Goal: Find specific page/section: Find specific page/section

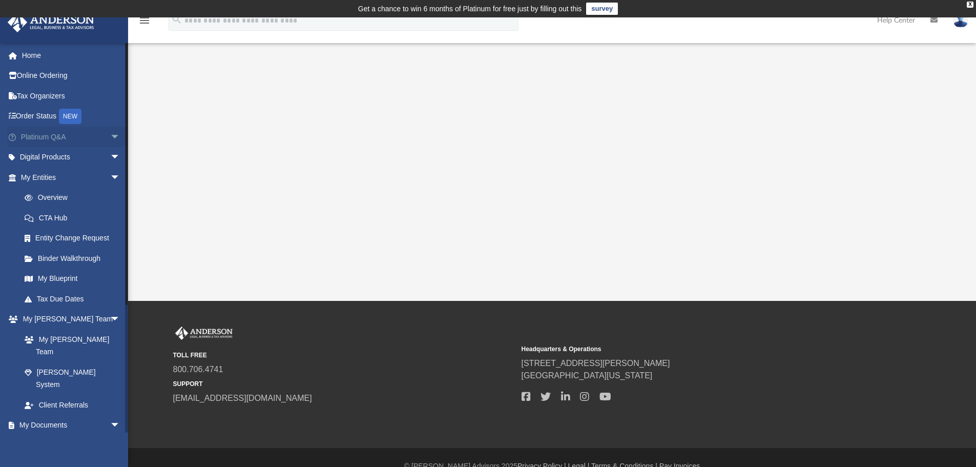
click at [110, 136] on span "arrow_drop_down" at bounding box center [120, 137] width 20 height 21
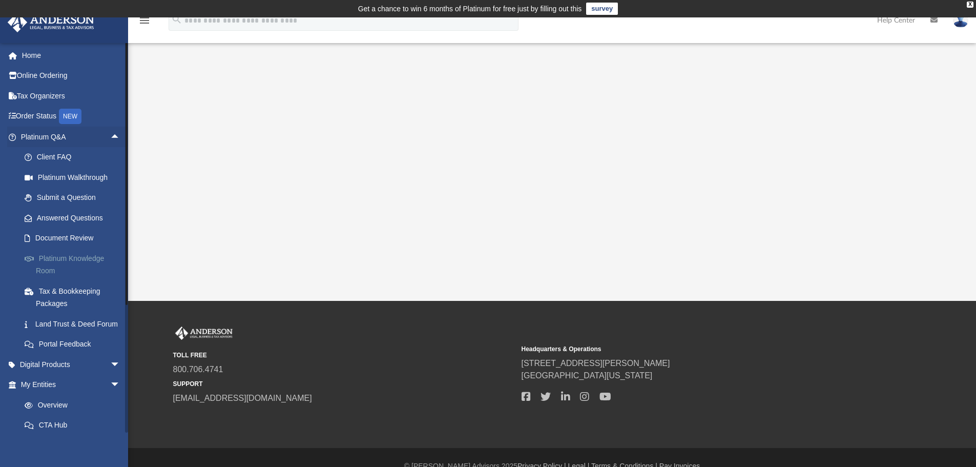
click at [59, 257] on link "Platinum Knowledge Room" at bounding box center [74, 264] width 121 height 33
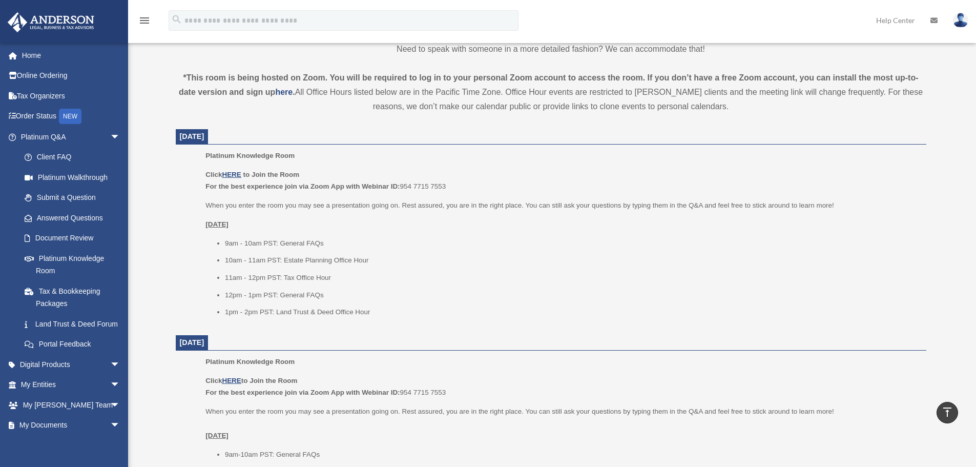
scroll to position [359, 0]
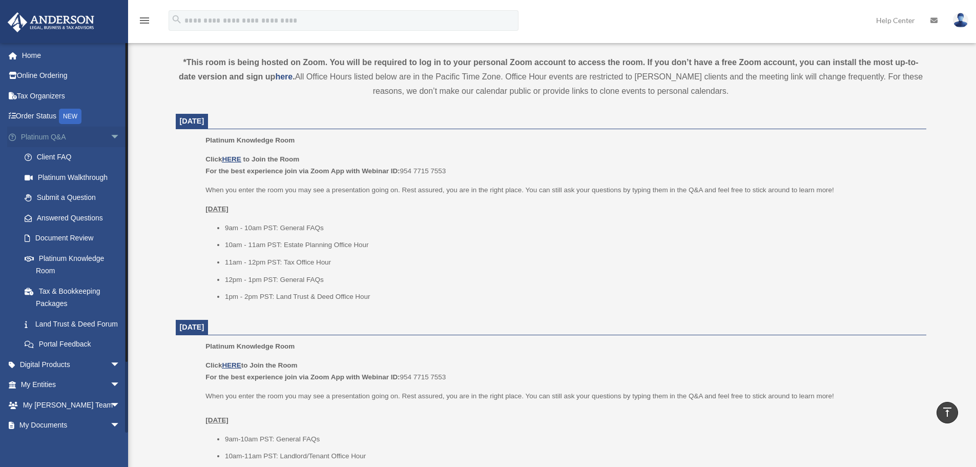
click at [110, 135] on span "arrow_drop_down" at bounding box center [120, 137] width 20 height 21
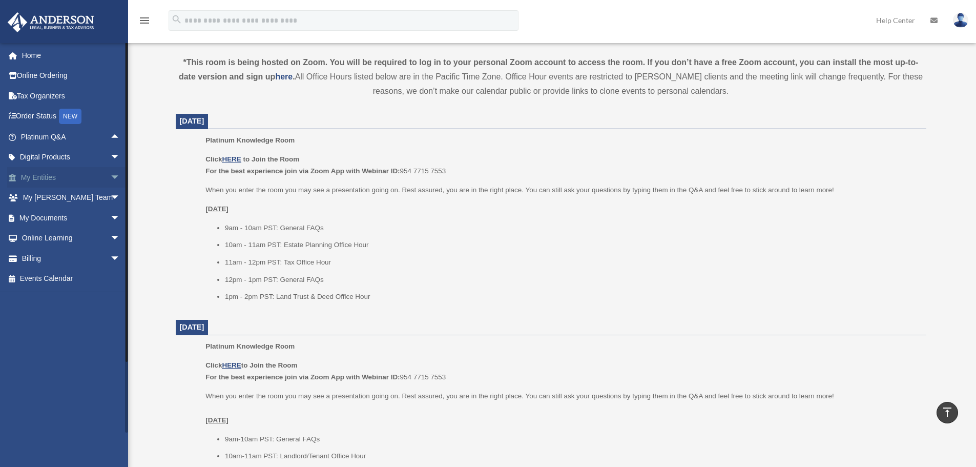
click at [110, 176] on span "arrow_drop_down" at bounding box center [120, 177] width 20 height 21
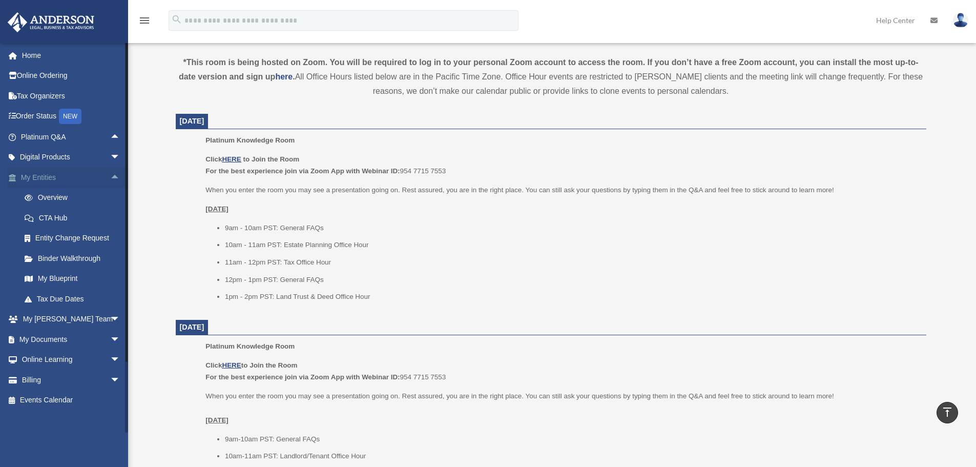
click at [110, 176] on span "arrow_drop_up" at bounding box center [120, 177] width 20 height 21
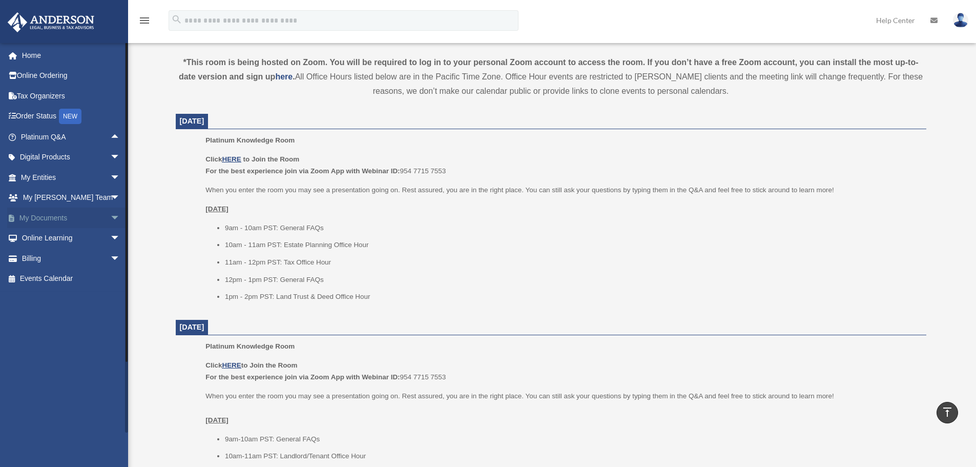
click at [110, 218] on span "arrow_drop_down" at bounding box center [120, 217] width 20 height 21
click at [45, 237] on link "Box" at bounding box center [74, 238] width 121 height 20
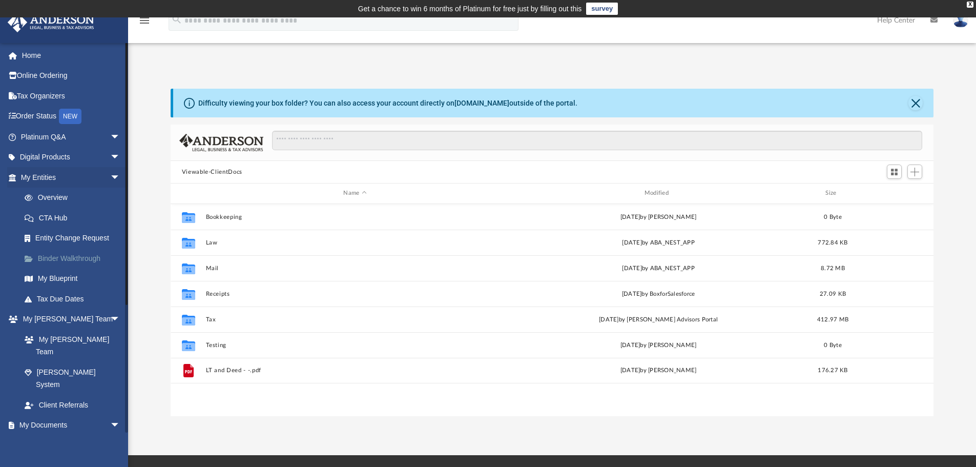
scroll to position [225, 755]
